Goal: Task Accomplishment & Management: Use online tool/utility

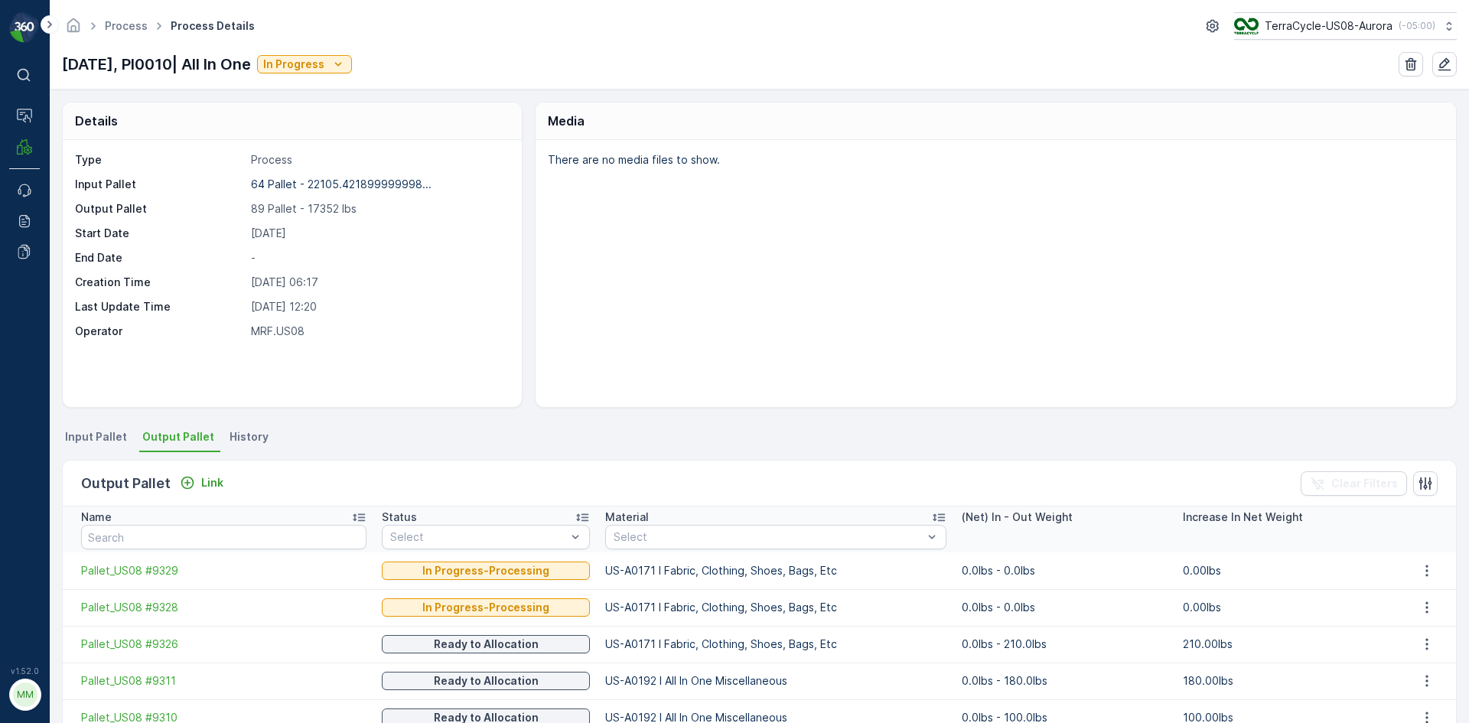
click at [168, 438] on span "Output Pallet" at bounding box center [178, 436] width 72 height 15
click at [184, 479] on icon "Link" at bounding box center [187, 482] width 15 height 15
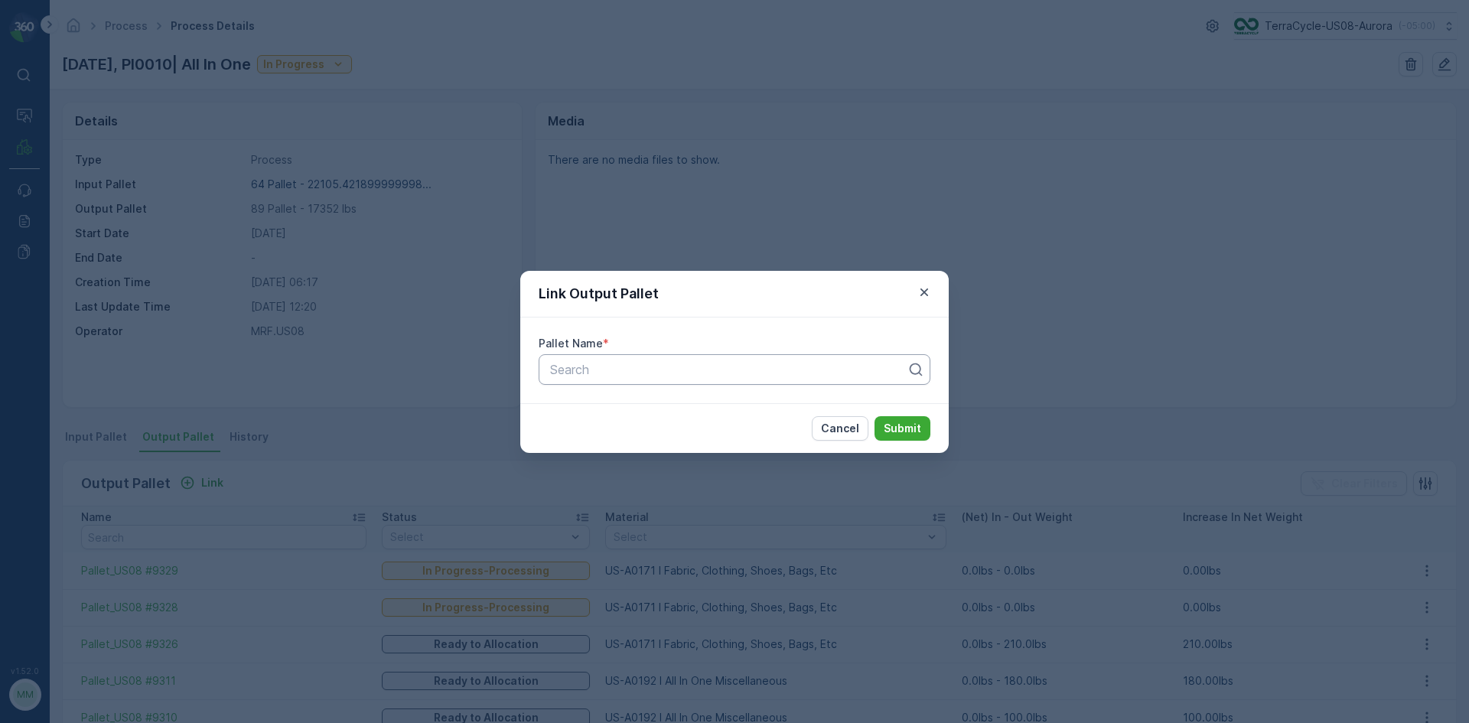
click at [614, 372] on div at bounding box center [729, 370] width 360 height 14
type input "9309"
click at [630, 434] on span "Pallet_US08 #9309" at bounding box center [603, 433] width 111 height 14
click at [930, 424] on div "Cancel Submit" at bounding box center [734, 428] width 428 height 50
click at [920, 425] on p "Submit" at bounding box center [902, 428] width 37 height 15
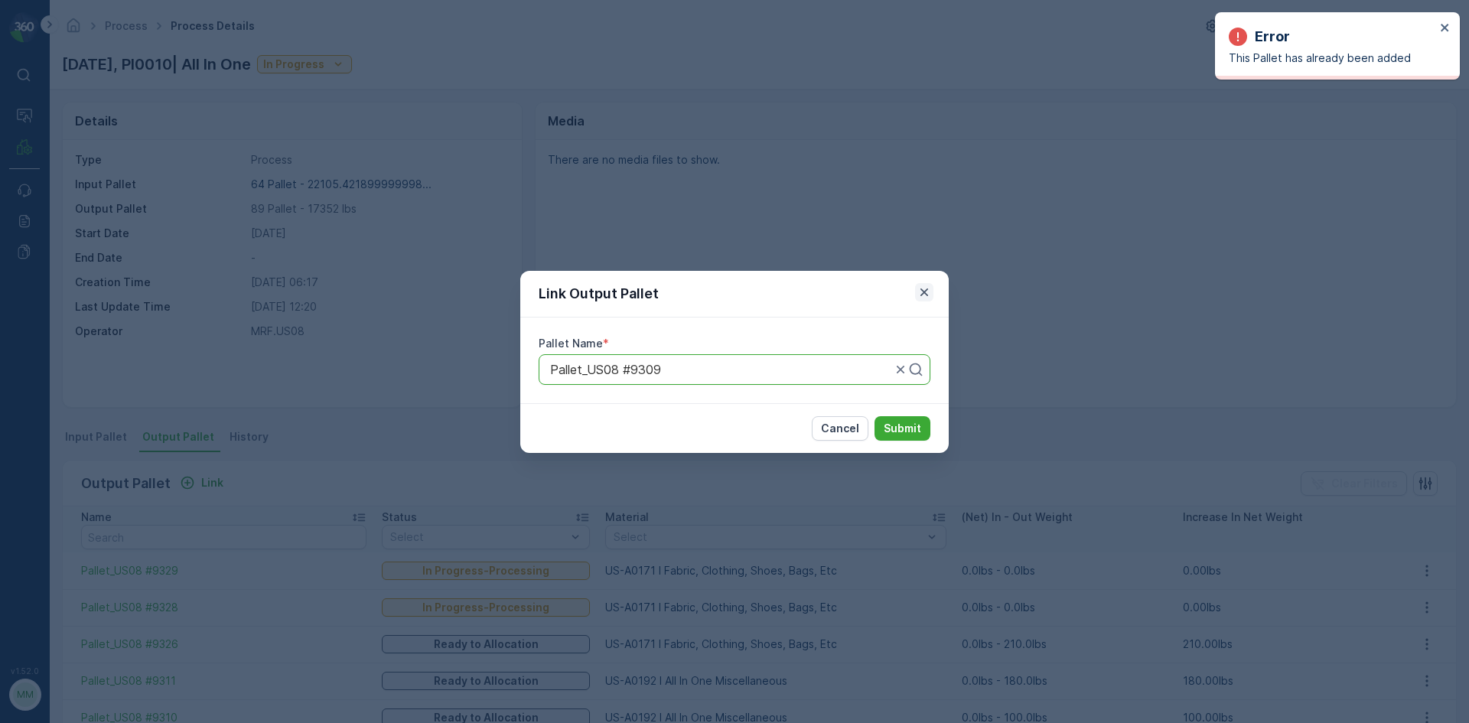
click at [929, 293] on icon "button" at bounding box center [924, 292] width 15 height 15
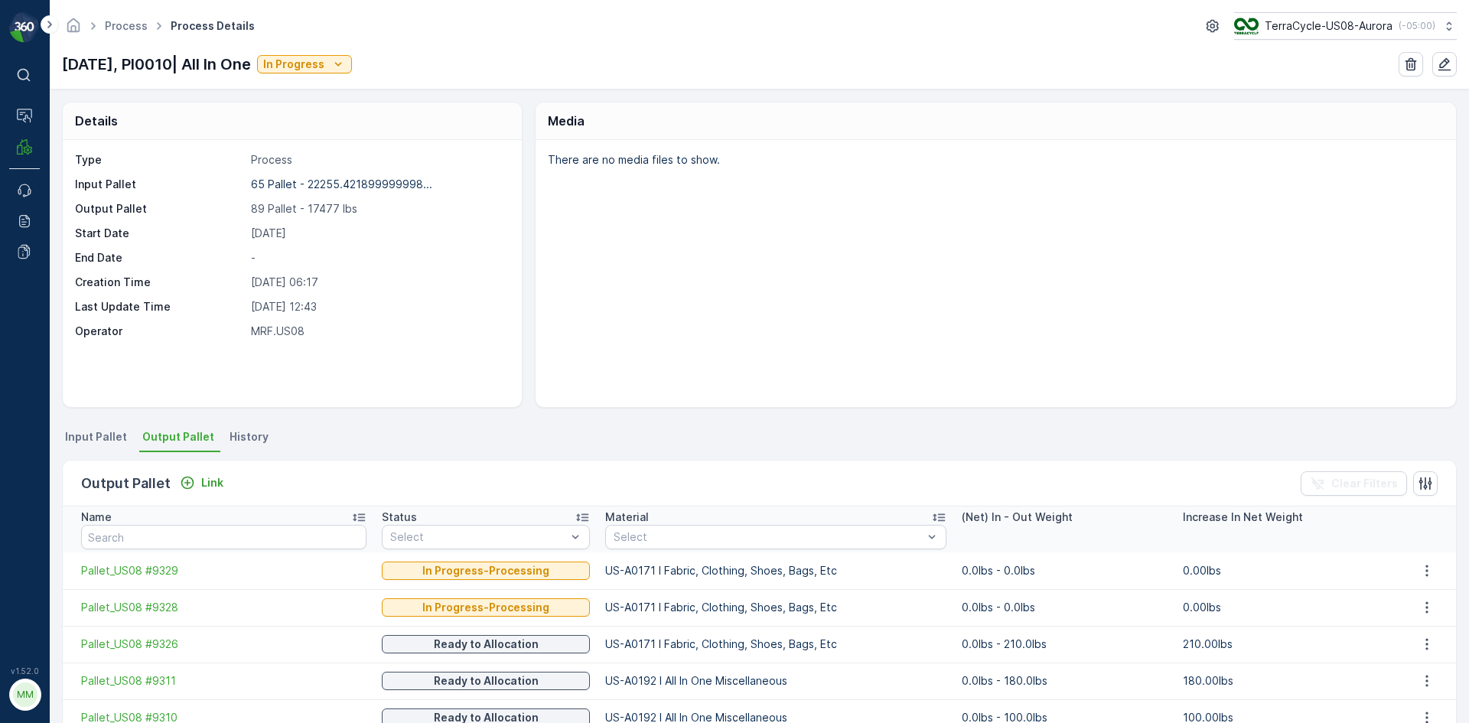
click at [103, 443] on span "Input Pallet" at bounding box center [96, 436] width 62 height 15
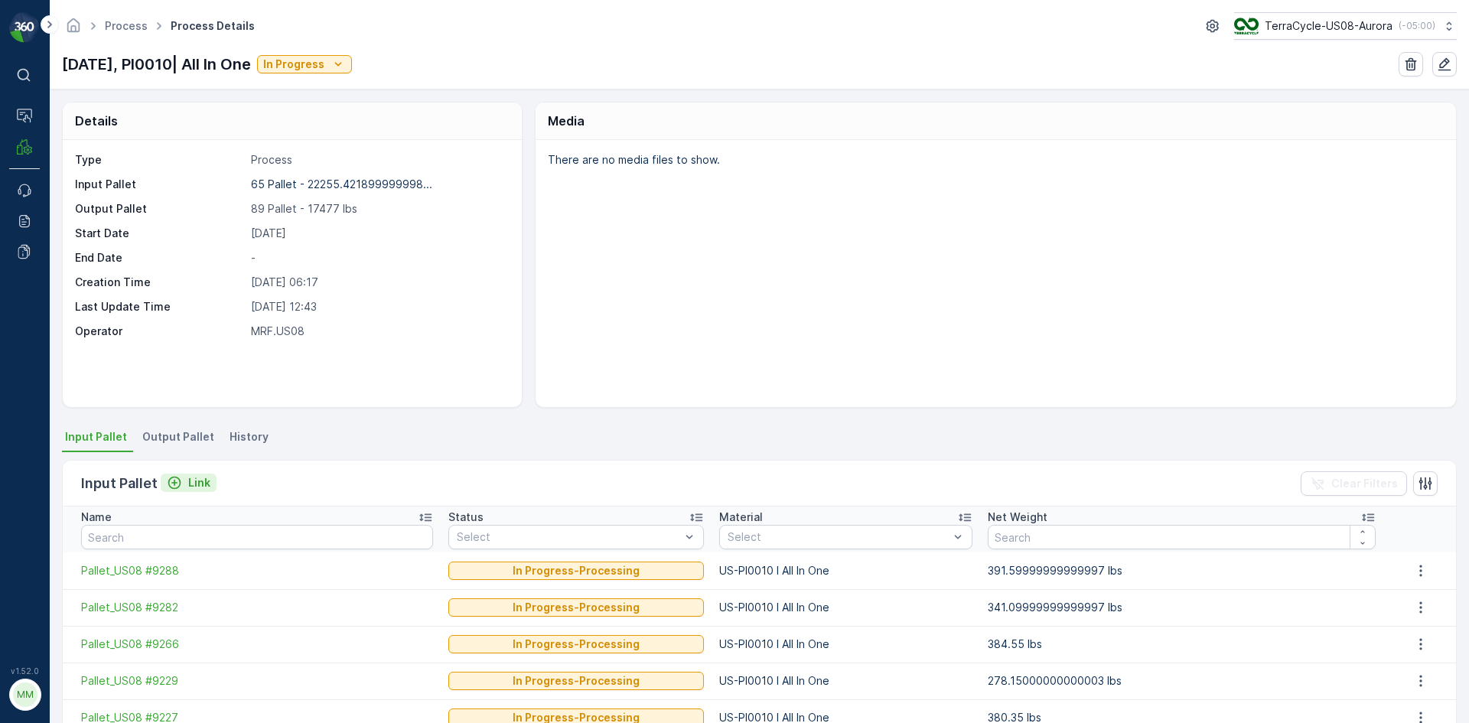
click at [177, 476] on icon "Link" at bounding box center [174, 482] width 15 height 15
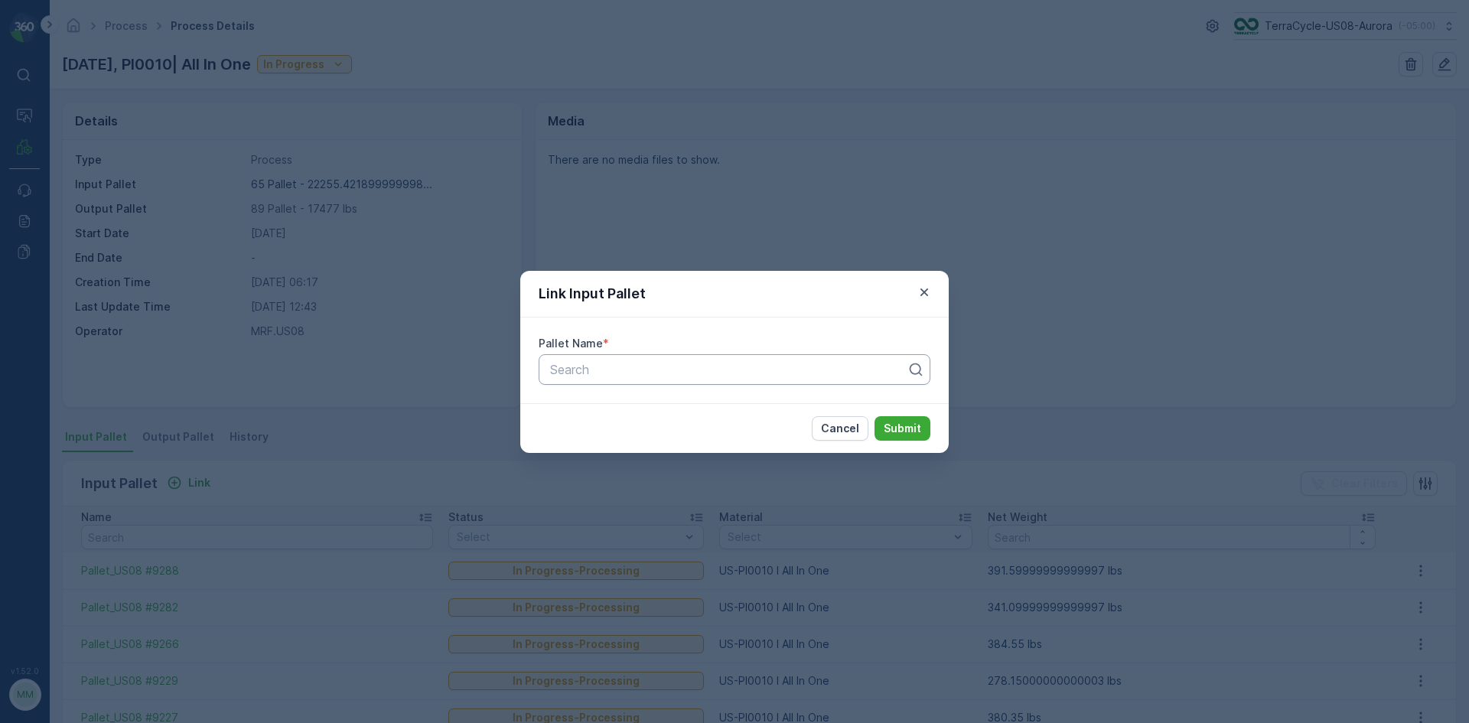
click at [617, 372] on div at bounding box center [729, 370] width 360 height 14
click at [333, 455] on div "Link Input Pallet Pallet Name * Use Up and Down to choose options, press Enter …" at bounding box center [734, 361] width 1469 height 723
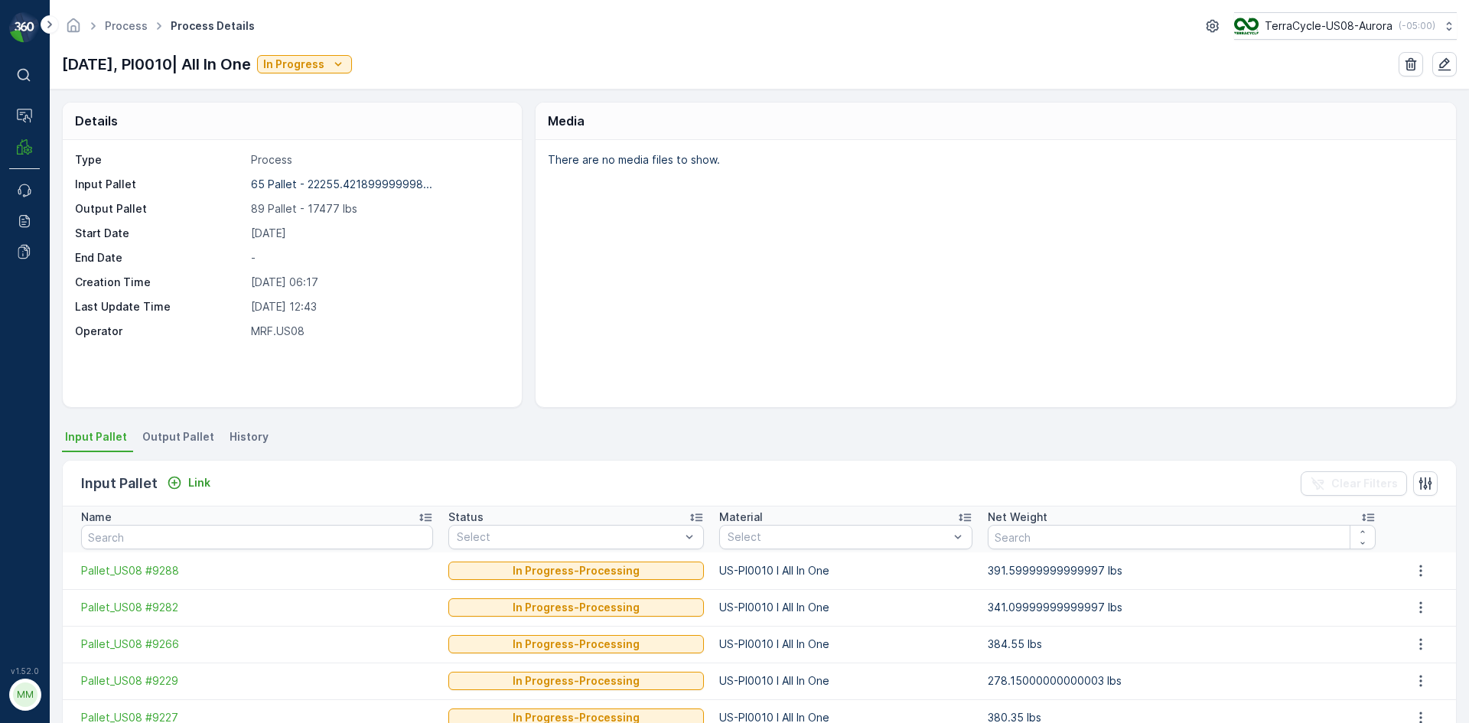
click at [150, 488] on p "Input Pallet" at bounding box center [119, 483] width 77 height 21
click at [168, 441] on span "Output Pallet" at bounding box center [178, 436] width 72 height 15
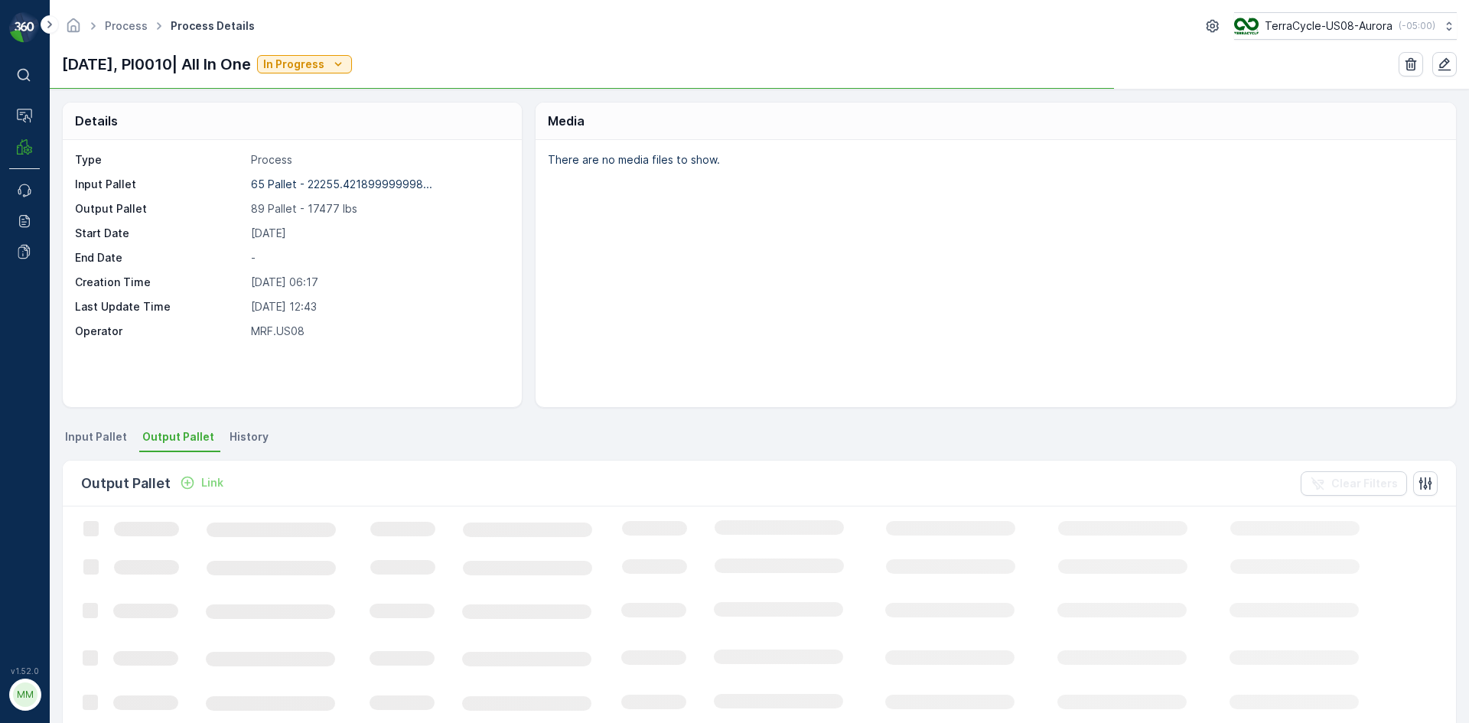
click at [88, 437] on span "Input Pallet" at bounding box center [96, 436] width 62 height 15
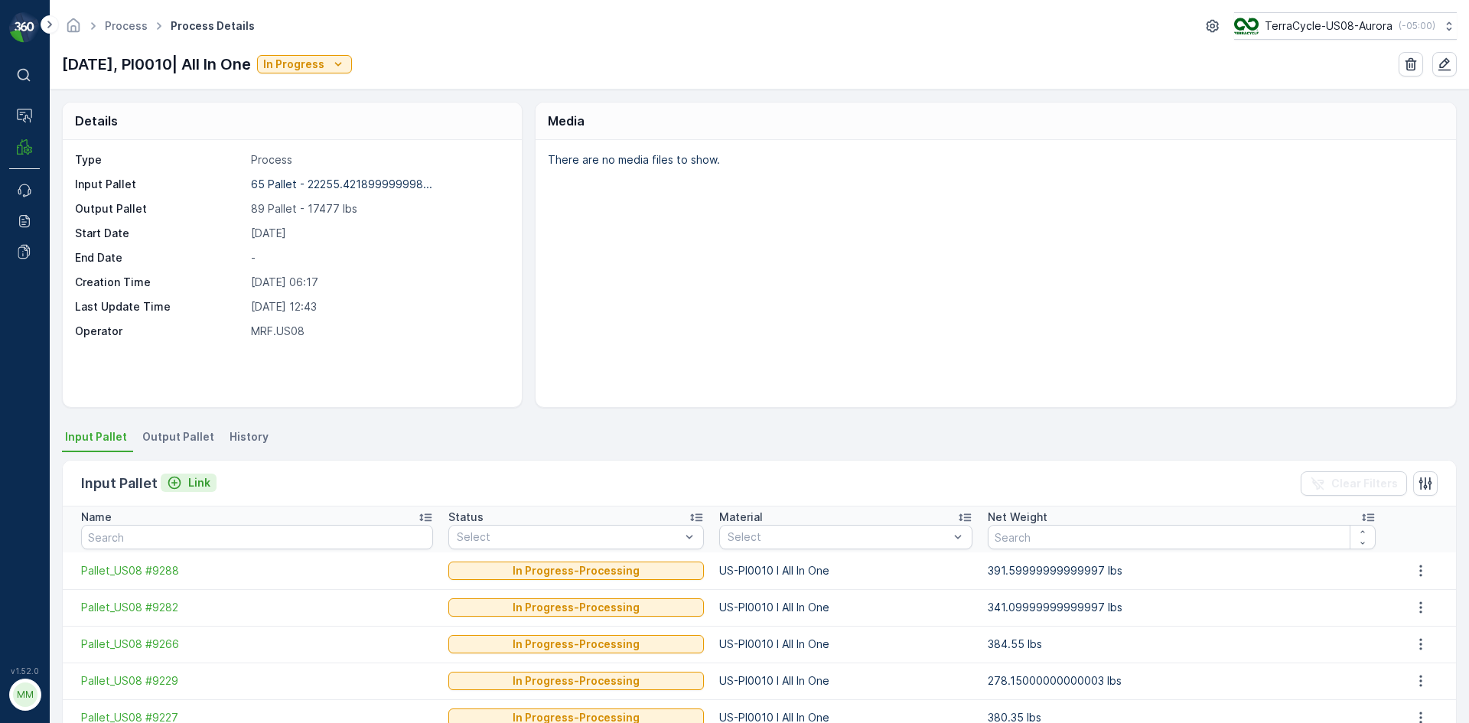
click at [194, 484] on p "Link" at bounding box center [199, 482] width 22 height 15
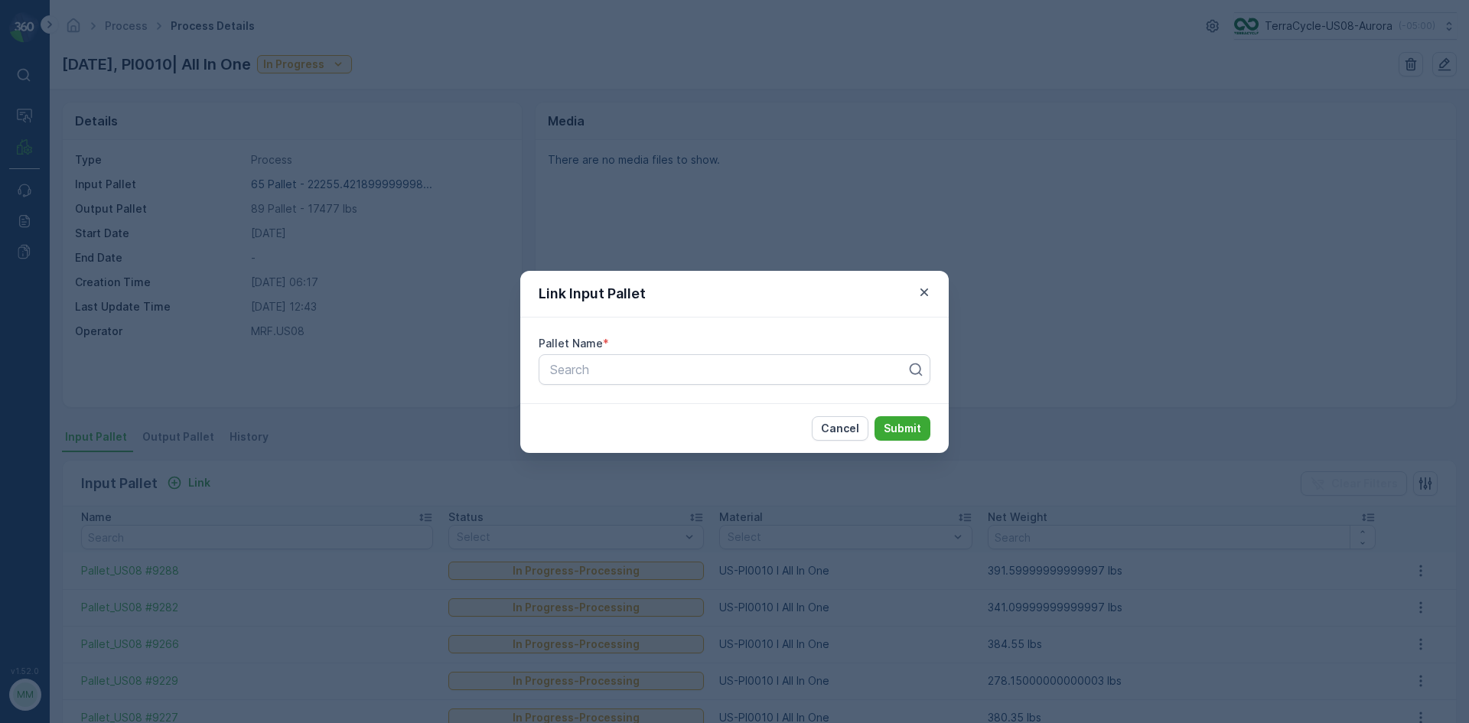
click at [744, 390] on div "Pallet Name * Search" at bounding box center [734, 361] width 428 height 86
click at [748, 372] on div at bounding box center [729, 370] width 360 height 14
type input "9309"
click at [874, 416] on button "Submit" at bounding box center [902, 428] width 56 height 24
click at [568, 433] on span "Pallet_US08 #9309" at bounding box center [603, 433] width 111 height 14
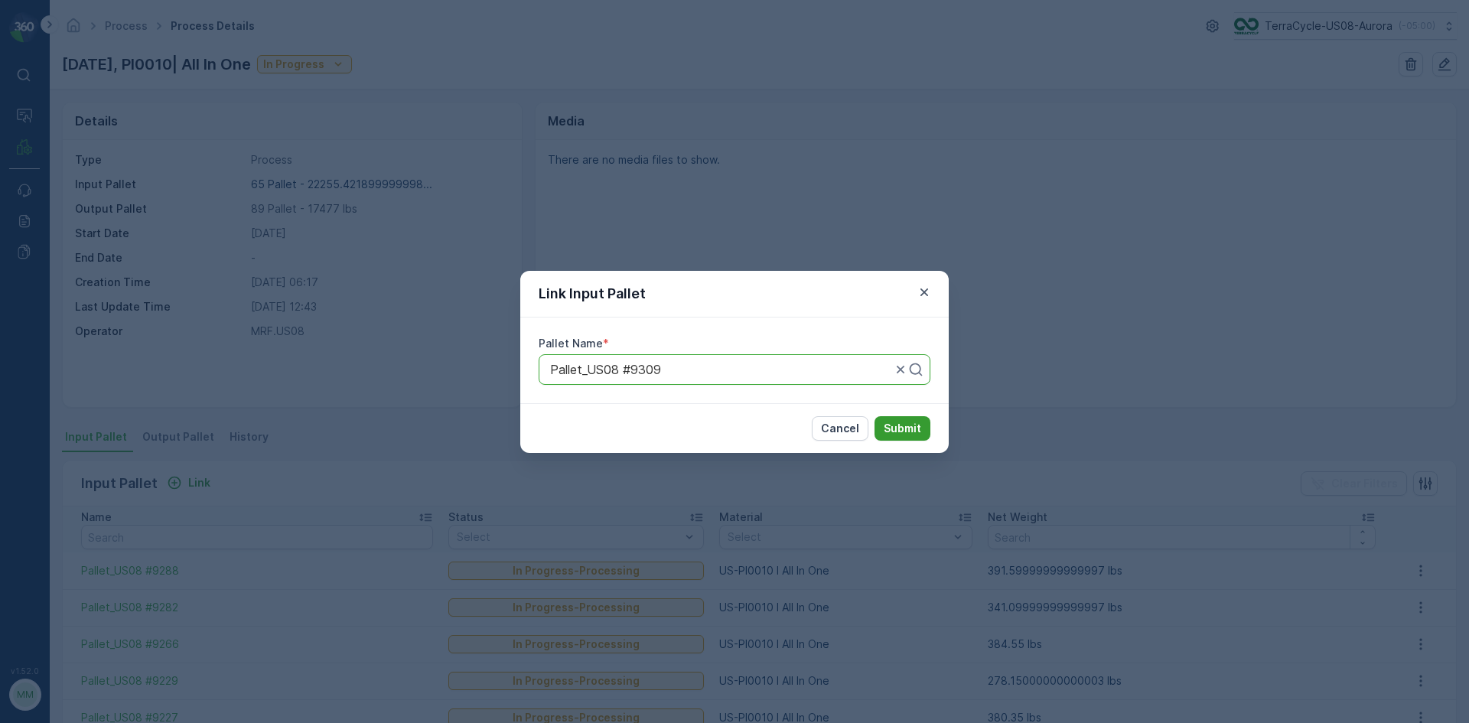
click at [920, 427] on p "Submit" at bounding box center [902, 428] width 37 height 15
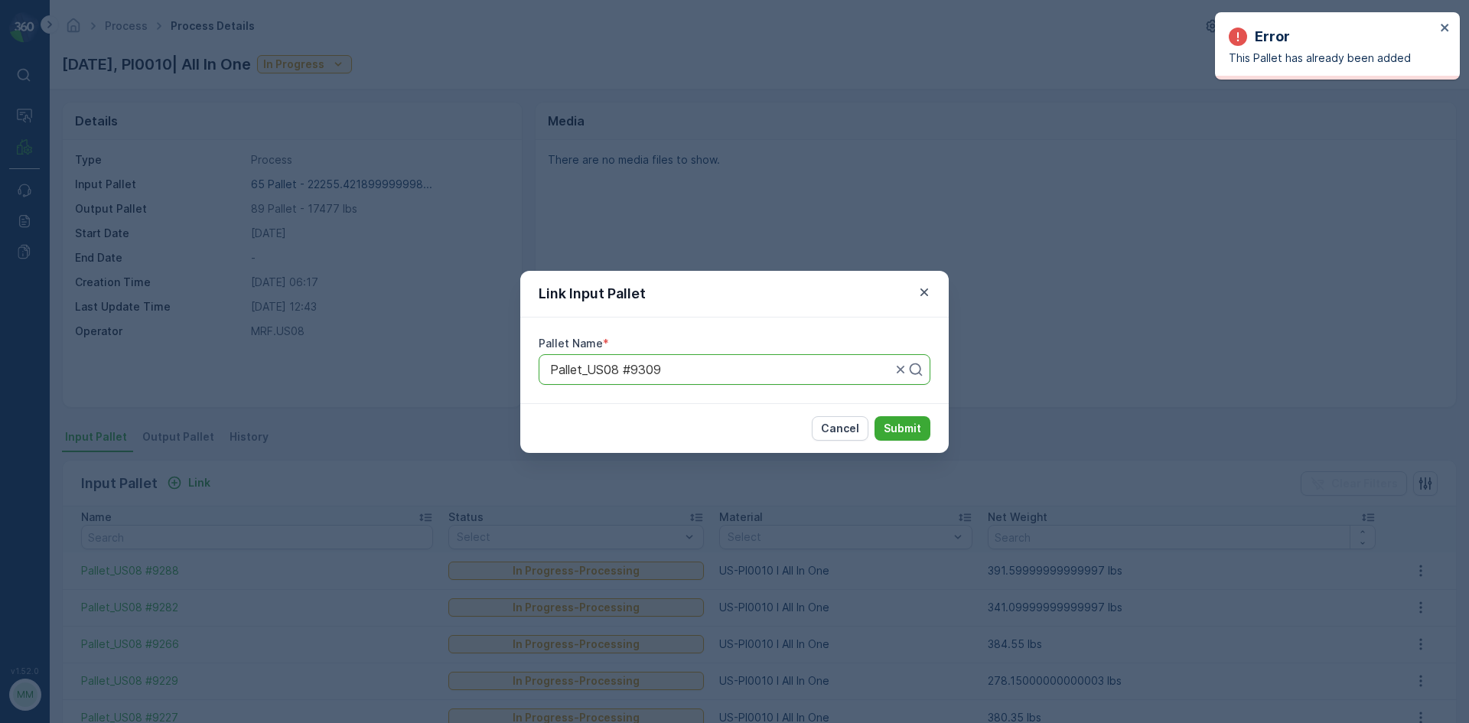
click at [1008, 295] on div "Link Input Pallet Pallet Name * Pallet_US08 #9309 Cancel Submit" at bounding box center [734, 361] width 1469 height 723
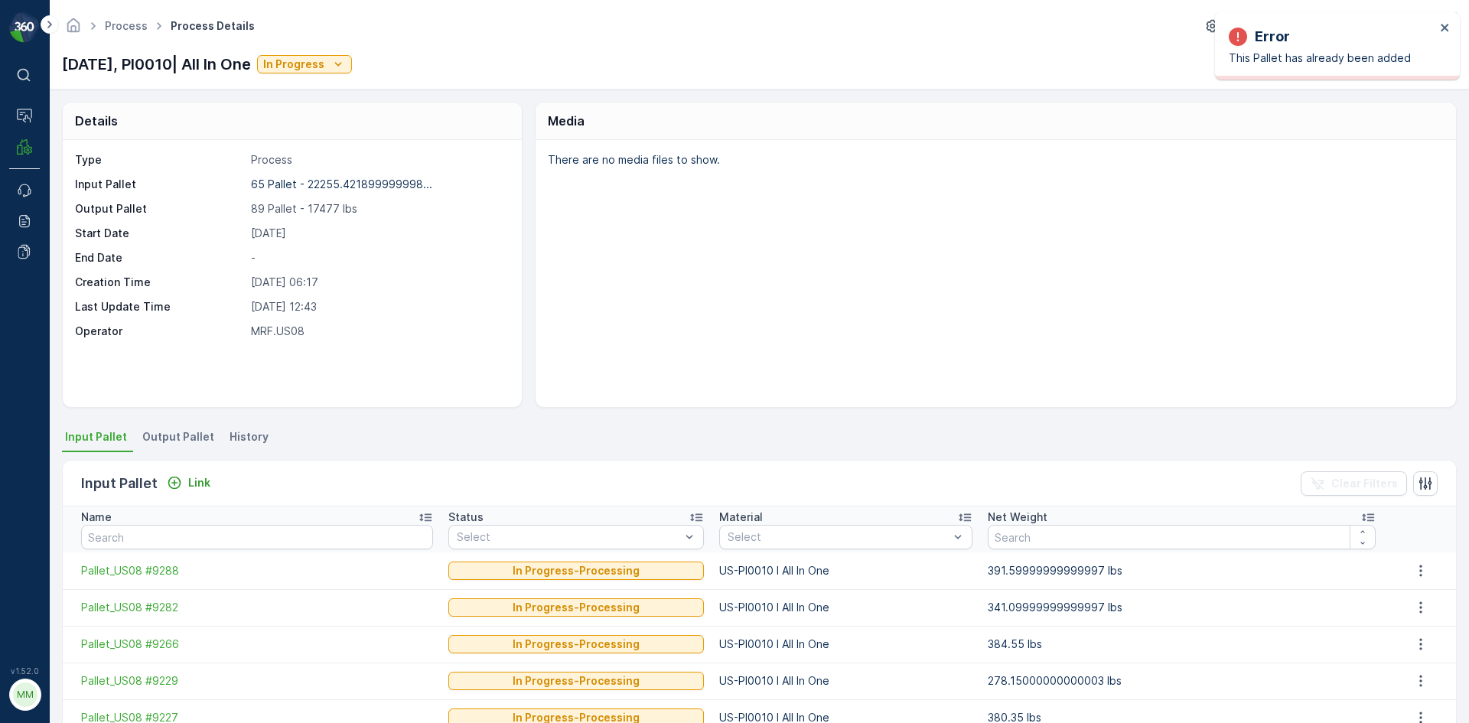
click at [176, 445] on li "Output Pallet" at bounding box center [179, 439] width 81 height 26
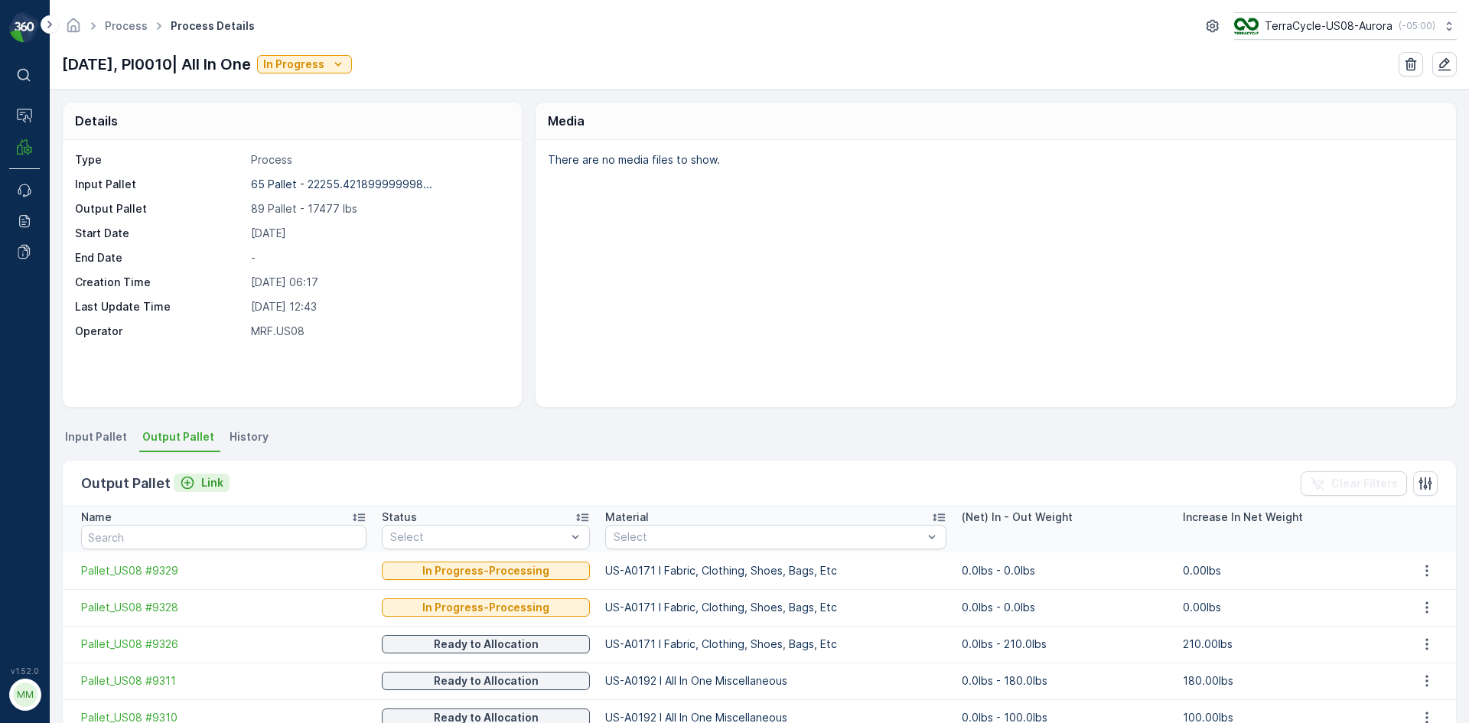
click at [197, 493] on div "Output Pallet Link" at bounding box center [155, 483] width 148 height 21
click at [231, 474] on div "Output Pallet Link Clear Filters" at bounding box center [759, 484] width 1393 height 46
click at [189, 488] on icon "Link" at bounding box center [187, 482] width 15 height 15
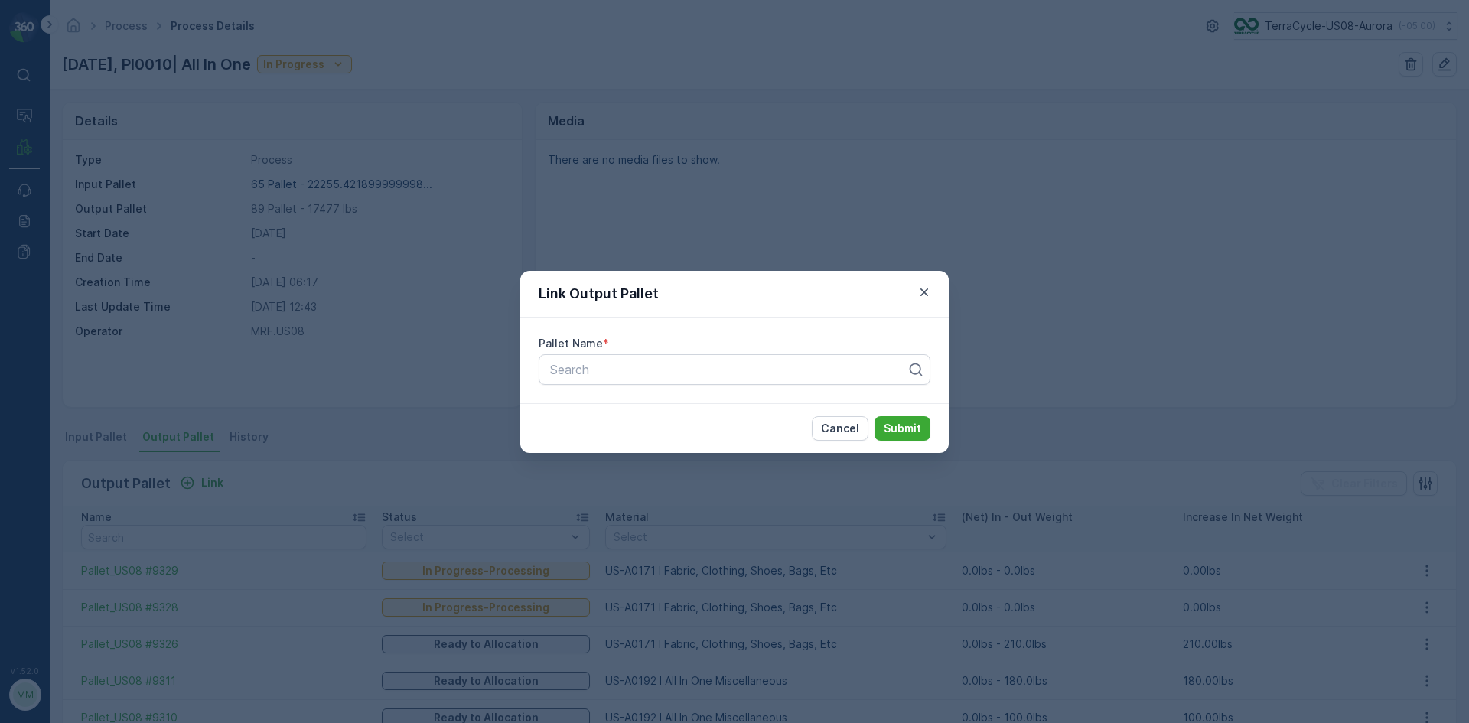
click at [805, 352] on div "Pallet Name * Search" at bounding box center [734, 361] width 428 height 86
type input "9299"
click at [658, 431] on span "Pallet_US08 #9299" at bounding box center [603, 433] width 110 height 14
click at [884, 423] on p "Submit" at bounding box center [902, 428] width 37 height 15
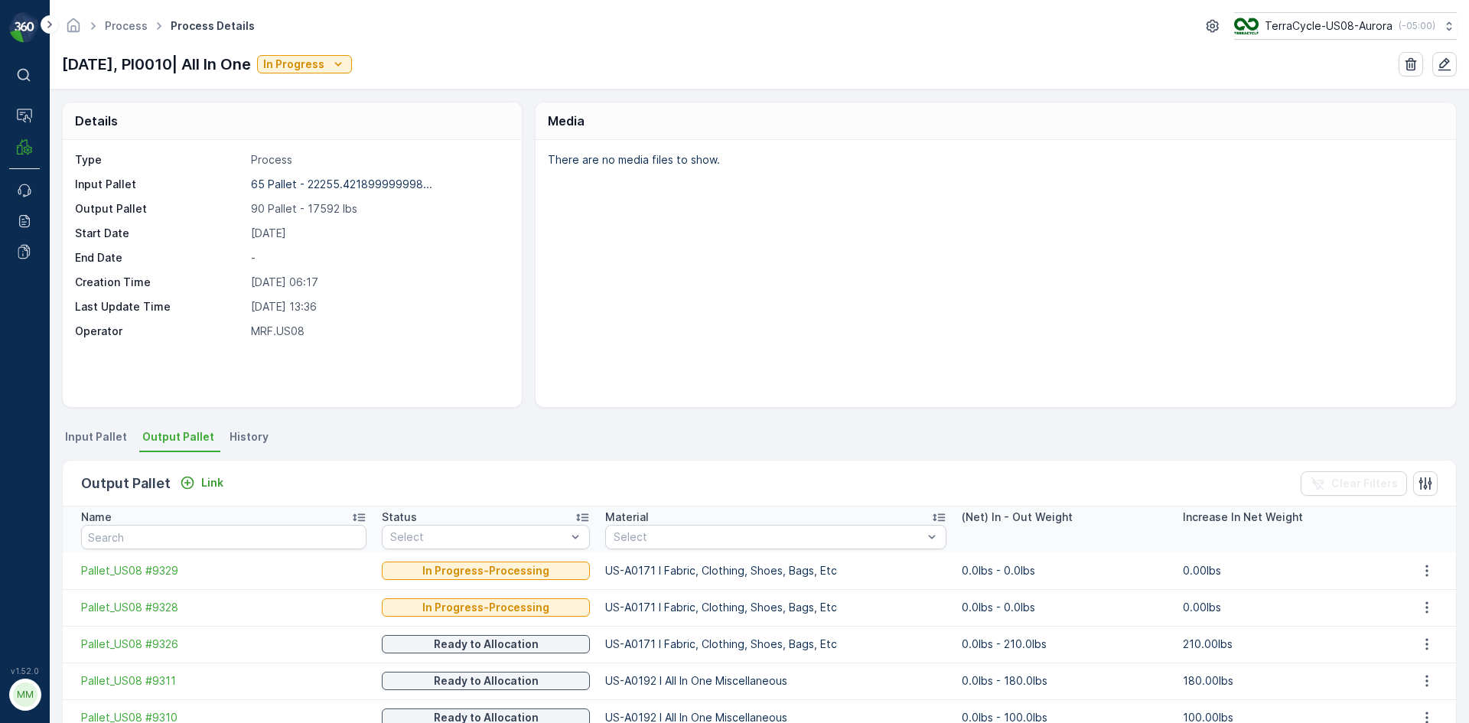
drag, startPoint x: 184, startPoint y: 480, endPoint x: 206, endPoint y: 499, distance: 28.7
click at [210, 501] on div "Output Pallet Link Clear Filters" at bounding box center [759, 484] width 1393 height 46
click at [196, 486] on div "Link" at bounding box center [202, 482] width 44 height 15
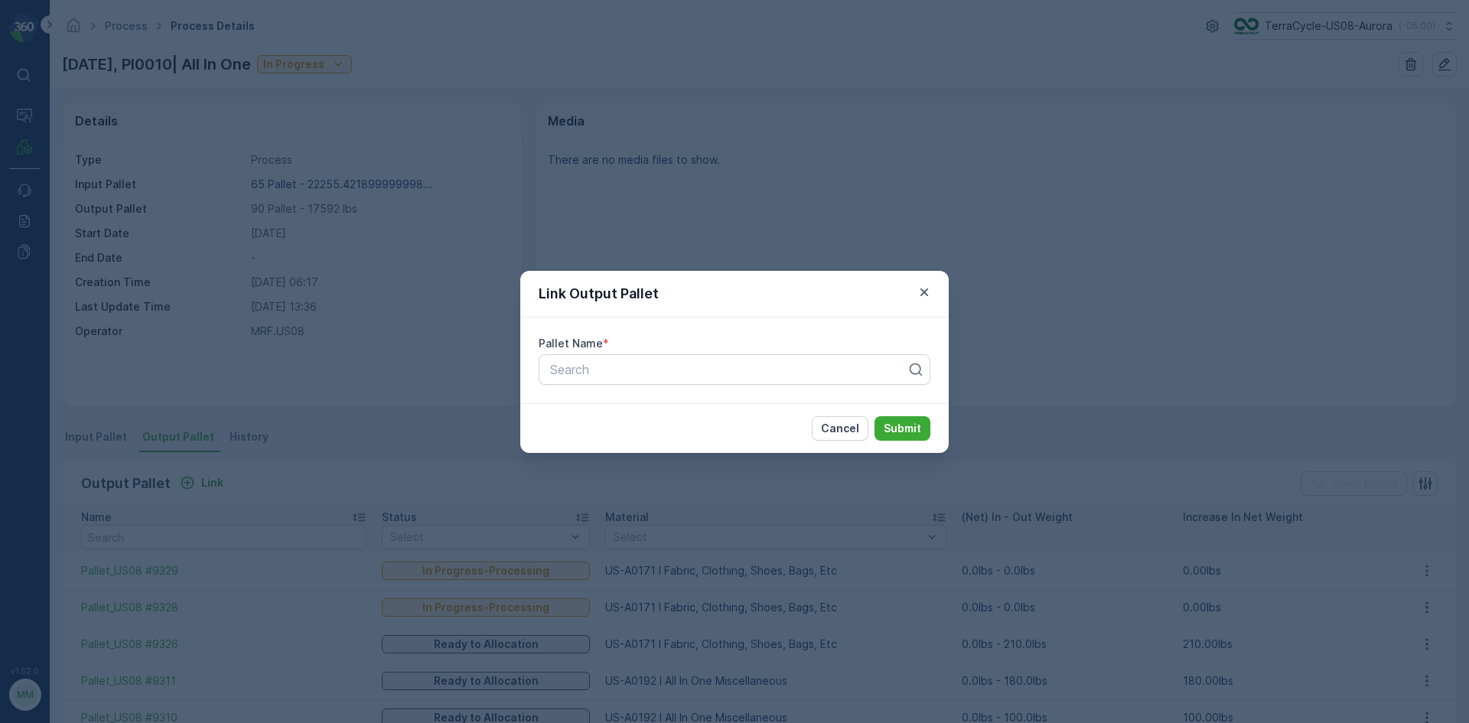
click at [200, 483] on div "Link Output Pallet Pallet Name * Search Cancel Submit" at bounding box center [734, 361] width 1469 height 723
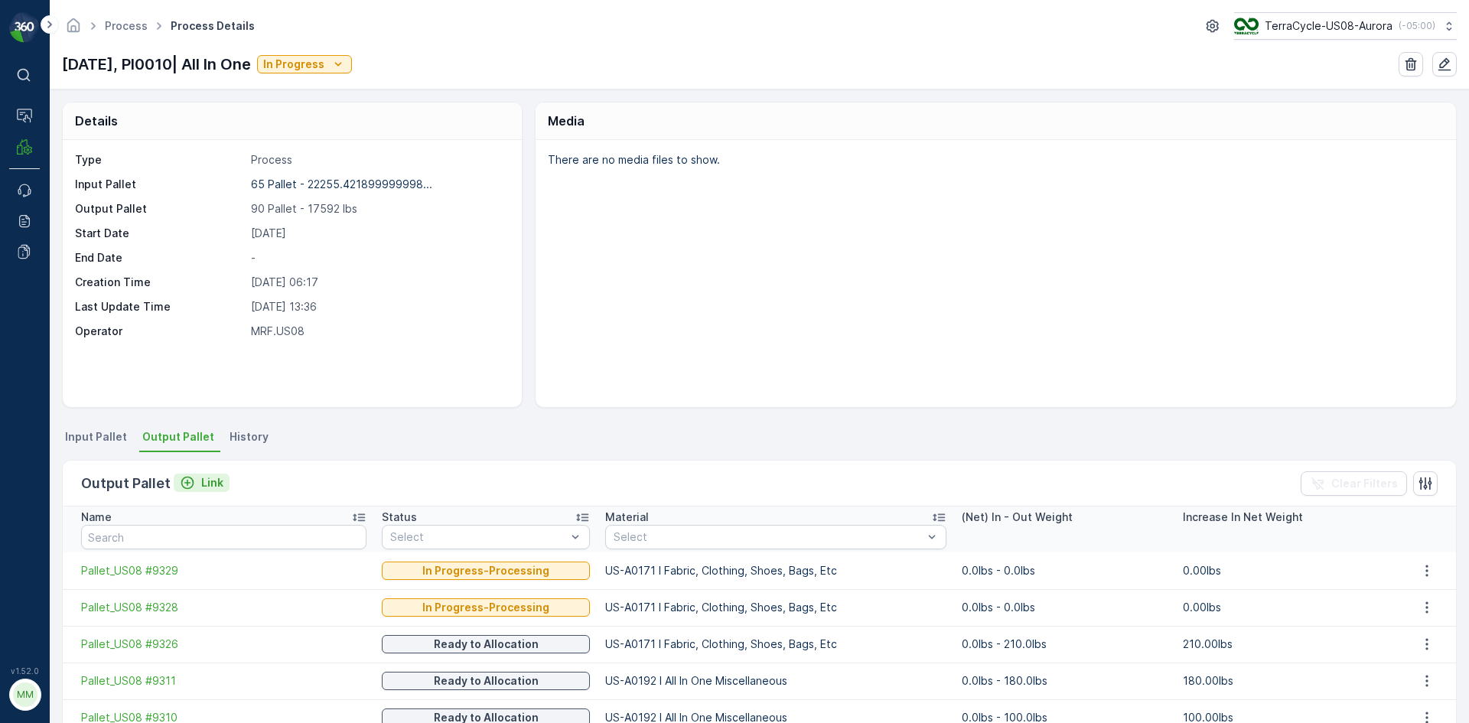
click at [197, 483] on div "Link" at bounding box center [202, 482] width 44 height 15
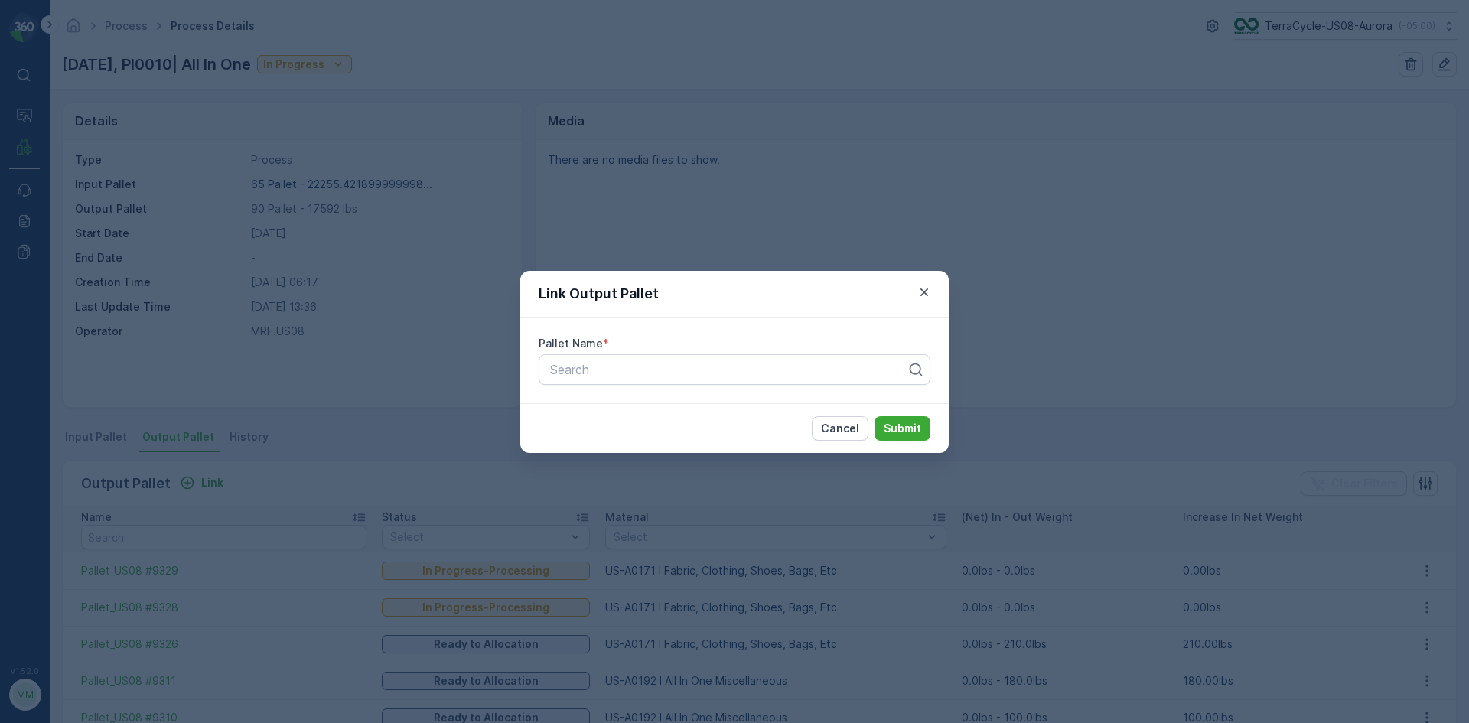
drag, startPoint x: 172, startPoint y: 63, endPoint x: 163, endPoint y: 69, distance: 11.0
click at [172, 61] on div "Link Output Pallet Pallet Name * Search Cancel Submit" at bounding box center [734, 361] width 1469 height 723
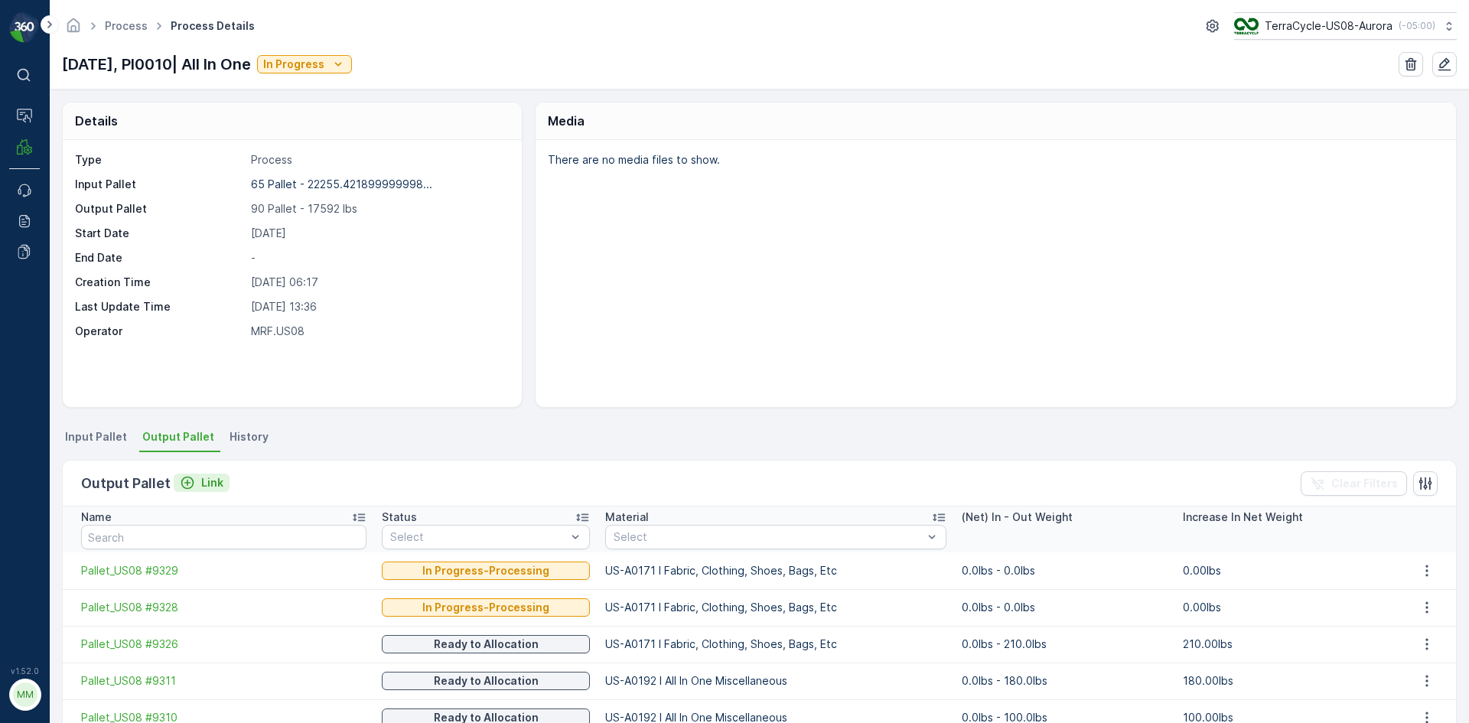
click at [183, 484] on icon "Link" at bounding box center [187, 482] width 15 height 15
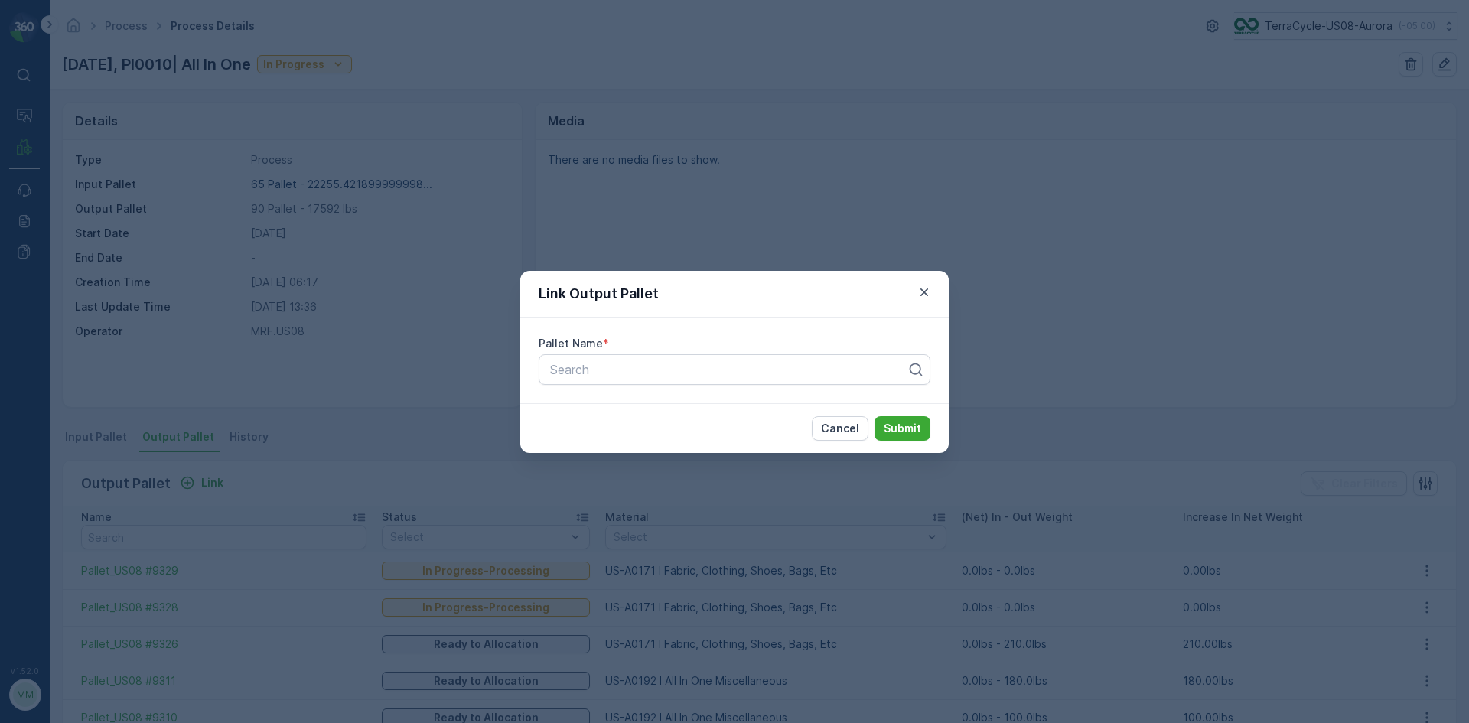
click at [105, 476] on div "Link Output Pallet Pallet Name * Search Cancel Submit" at bounding box center [734, 361] width 1469 height 723
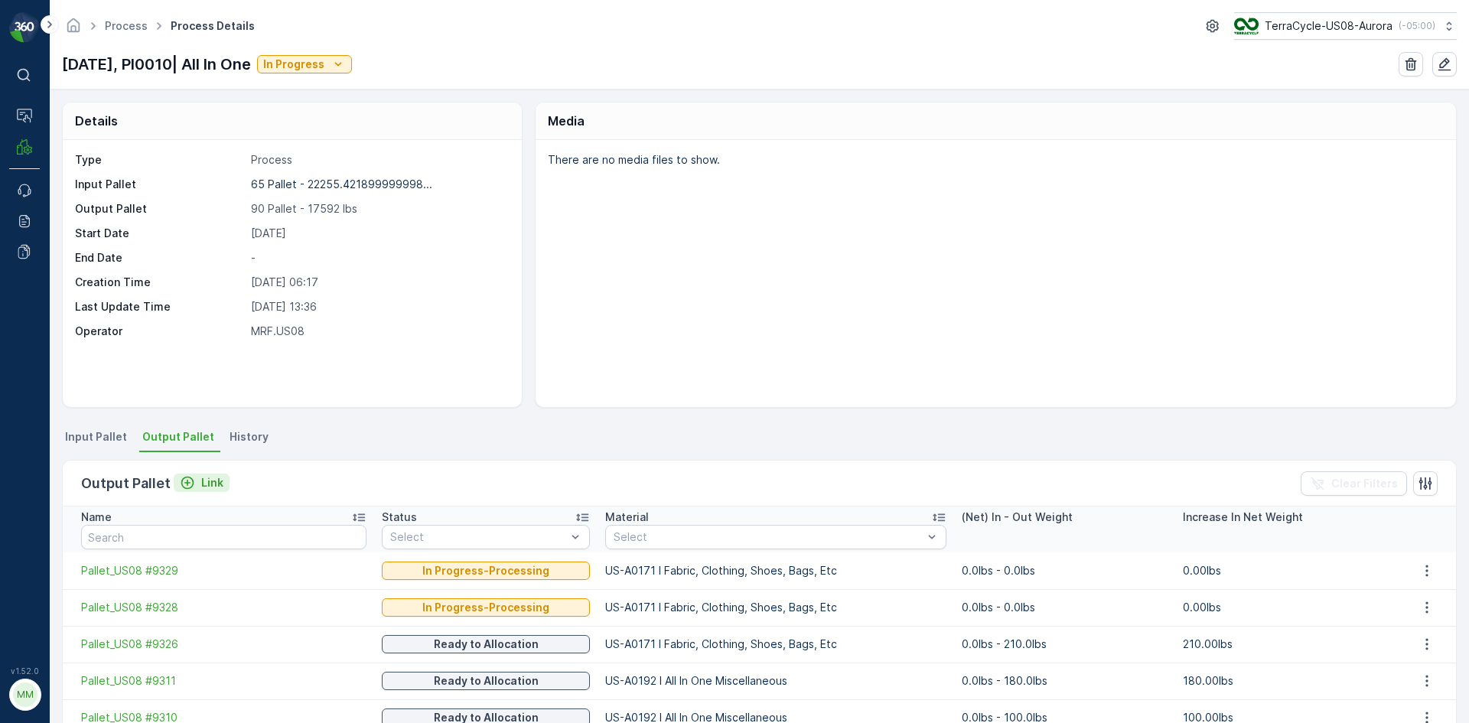
click at [193, 481] on div "Link" at bounding box center [202, 482] width 44 height 15
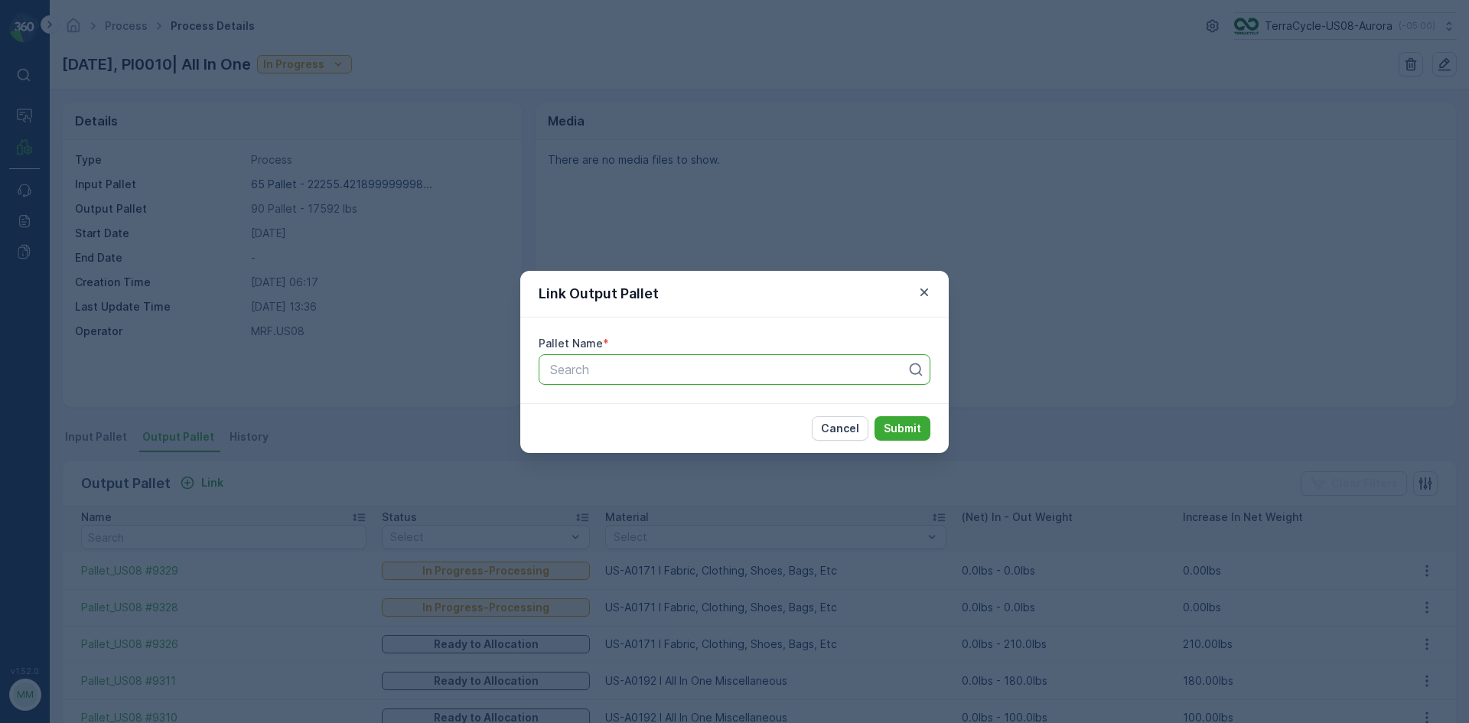
click at [658, 373] on div at bounding box center [729, 370] width 360 height 14
click at [930, 291] on icon "button" at bounding box center [924, 292] width 15 height 15
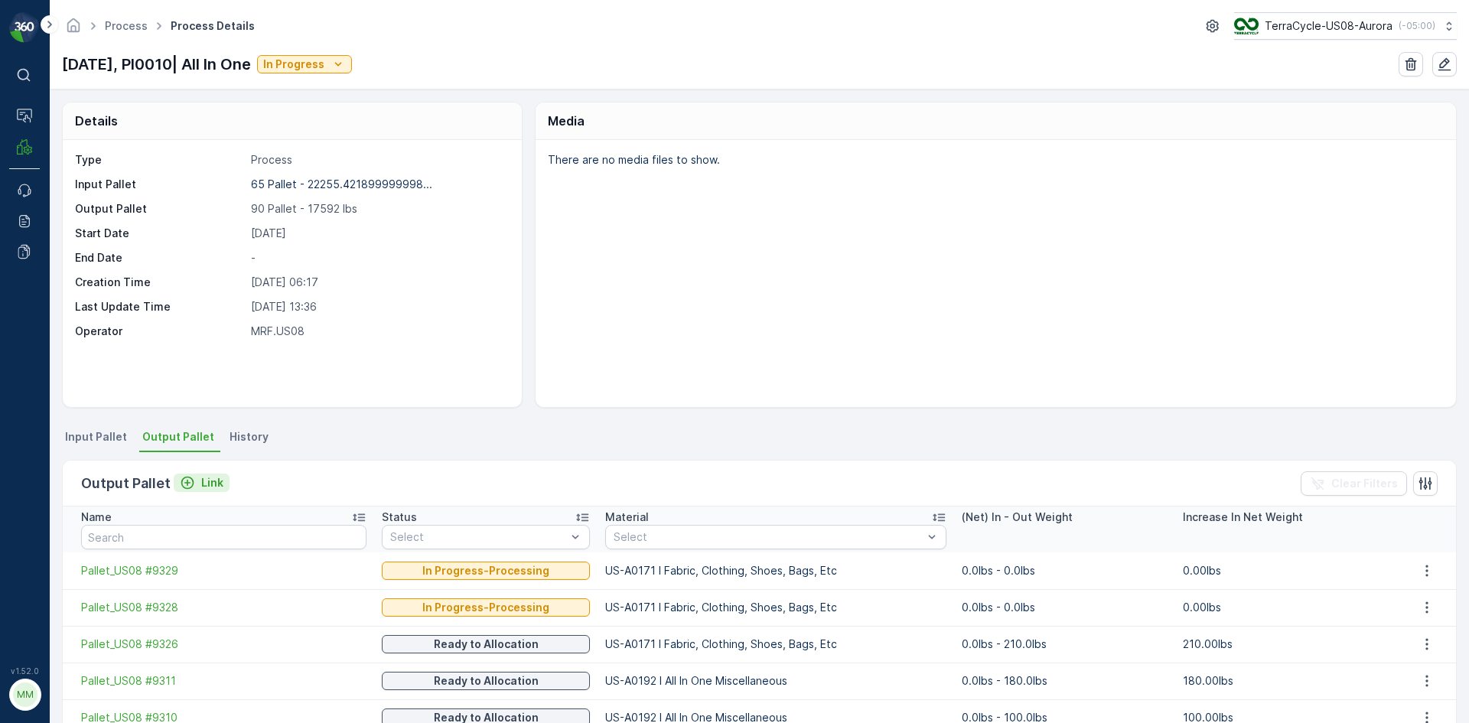
click at [184, 486] on icon "Link" at bounding box center [187, 482] width 15 height 15
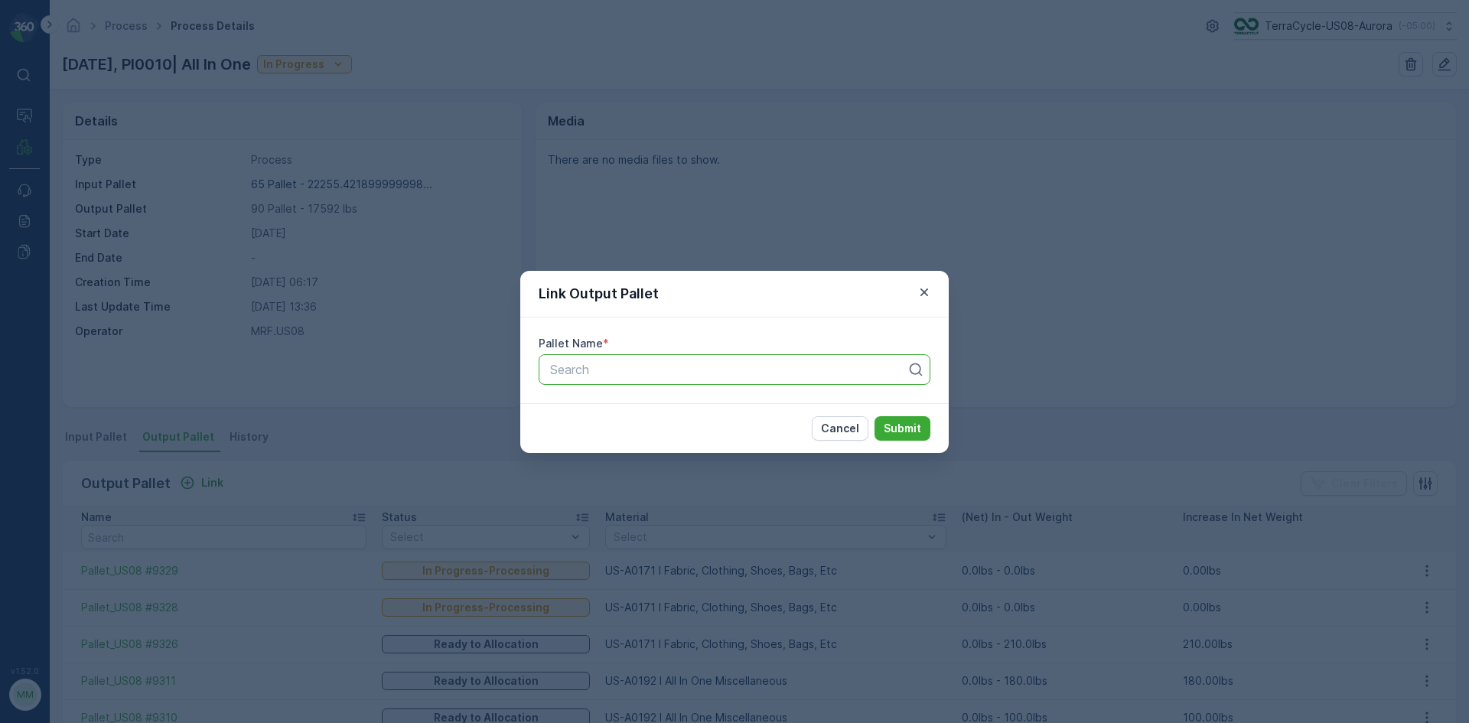
click at [728, 372] on div at bounding box center [729, 370] width 360 height 14
type input "9305"
click at [661, 412] on div "Pallet_US08 #9305" at bounding box center [734, 407] width 373 height 14
click at [899, 427] on p "Submit" at bounding box center [902, 428] width 37 height 15
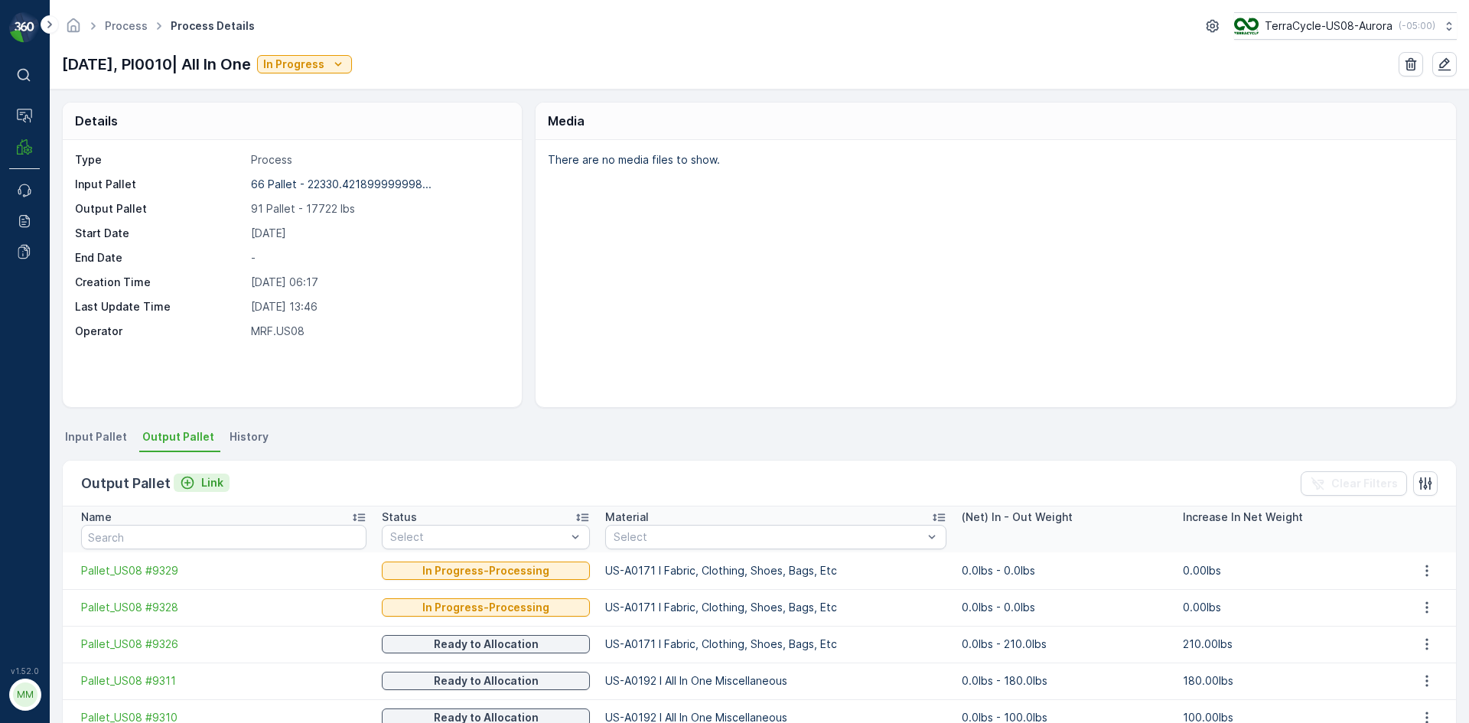
click at [186, 486] on icon "Link" at bounding box center [187, 482] width 15 height 15
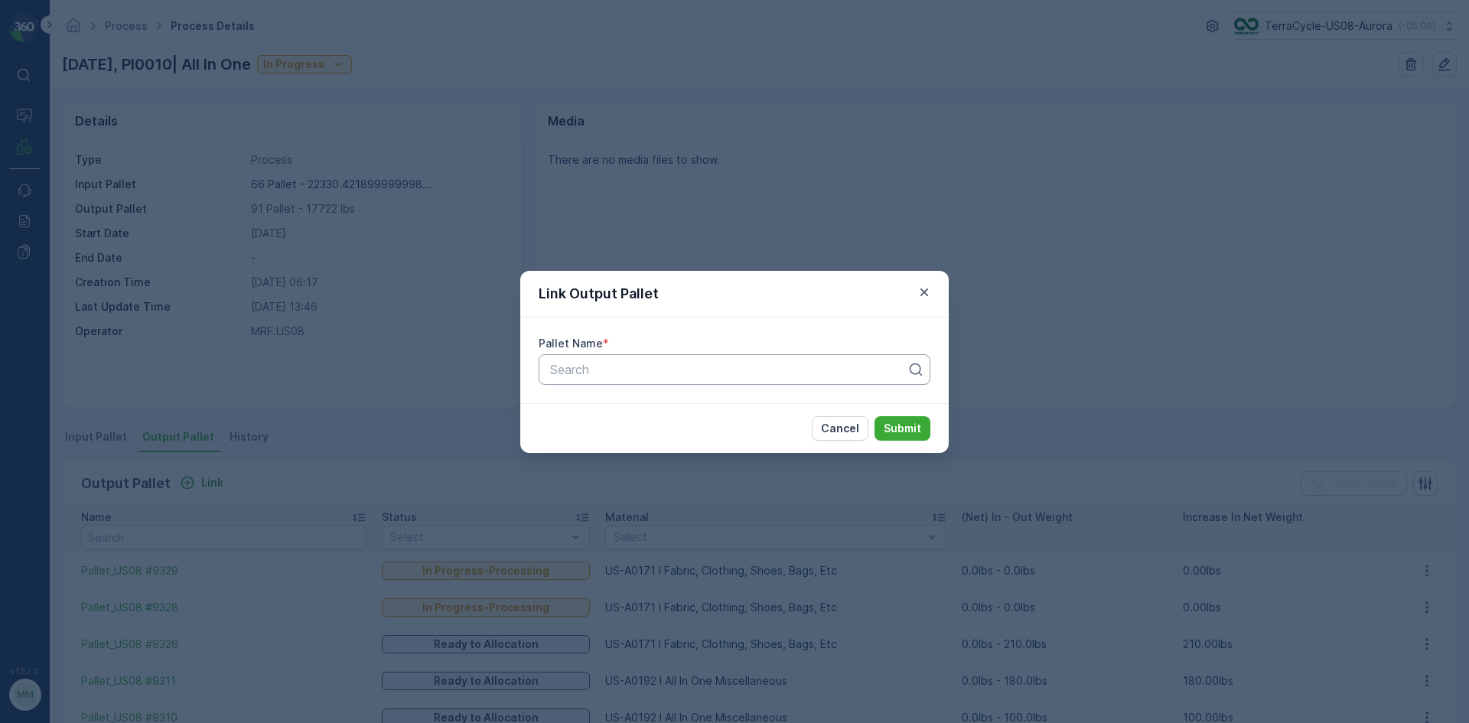
click at [688, 373] on div at bounding box center [729, 370] width 360 height 14
type input "9297"
drag, startPoint x: 684, startPoint y: 430, endPoint x: 757, endPoint y: 442, distance: 74.5
click at [684, 431] on div "Pallet_US08 #9297" at bounding box center [734, 433] width 373 height 14
click at [923, 432] on button "Submit" at bounding box center [902, 428] width 56 height 24
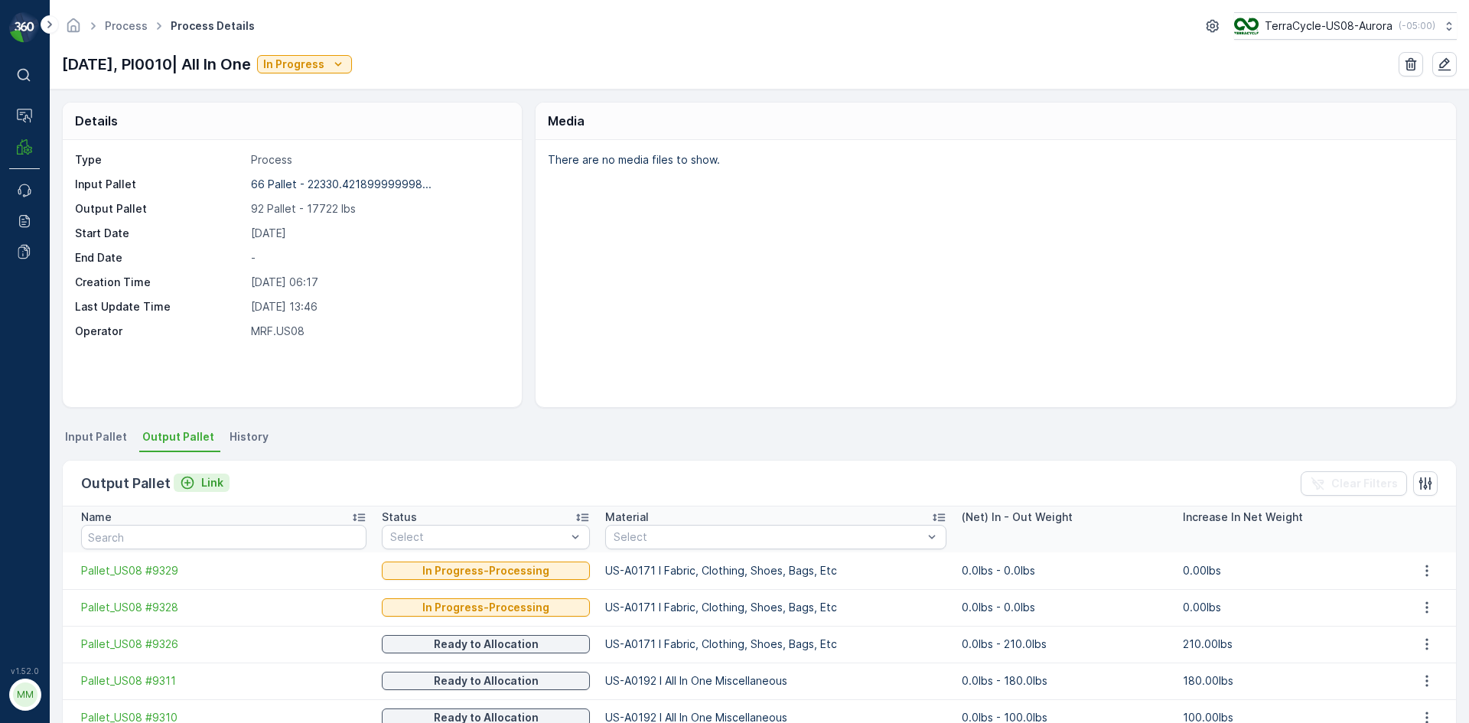
click at [191, 484] on icon "Link" at bounding box center [187, 483] width 13 height 13
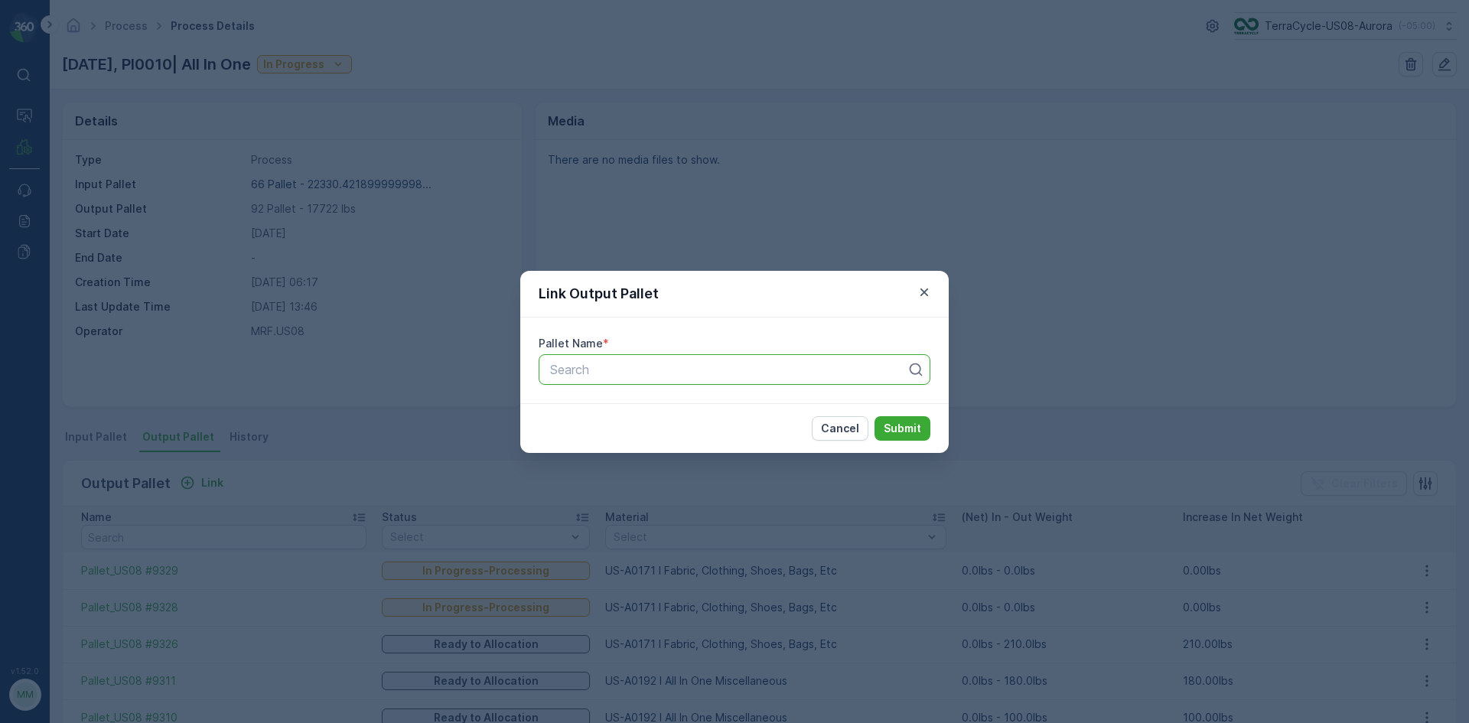
click at [621, 379] on div "Search" at bounding box center [735, 369] width 392 height 31
type input "9296"
click at [653, 405] on span "Pallet_US08 #9296" at bounding box center [603, 407] width 110 height 14
click at [907, 425] on p "Submit" at bounding box center [902, 428] width 37 height 15
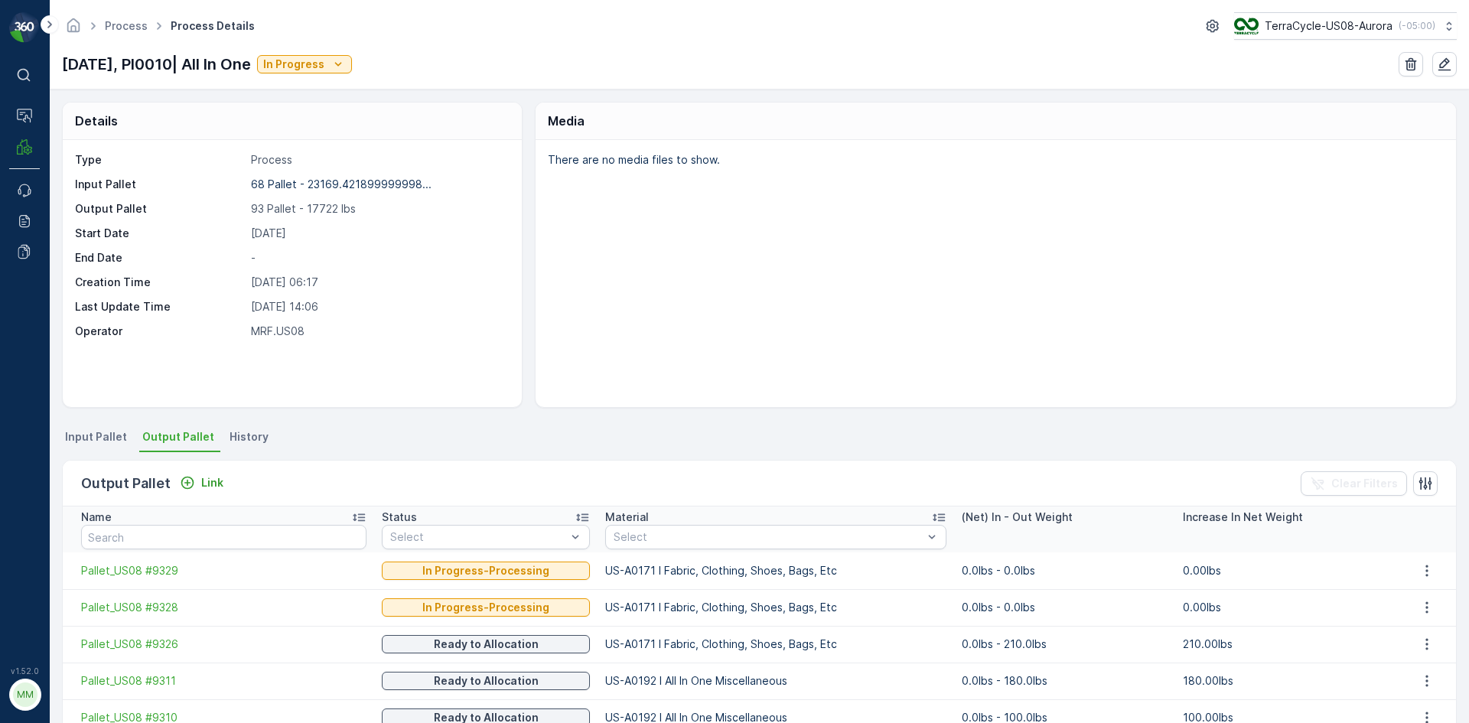
drag, startPoint x: 0, startPoint y: 461, endPoint x: 4, endPoint y: 470, distance: 9.9
click at [3, 469] on div "⌘B Operations MRF Events Reports Documents v 1.52.0 MM MRF.US08" at bounding box center [25, 361] width 50 height 723
